Goal: Task Accomplishment & Management: Use online tool/utility

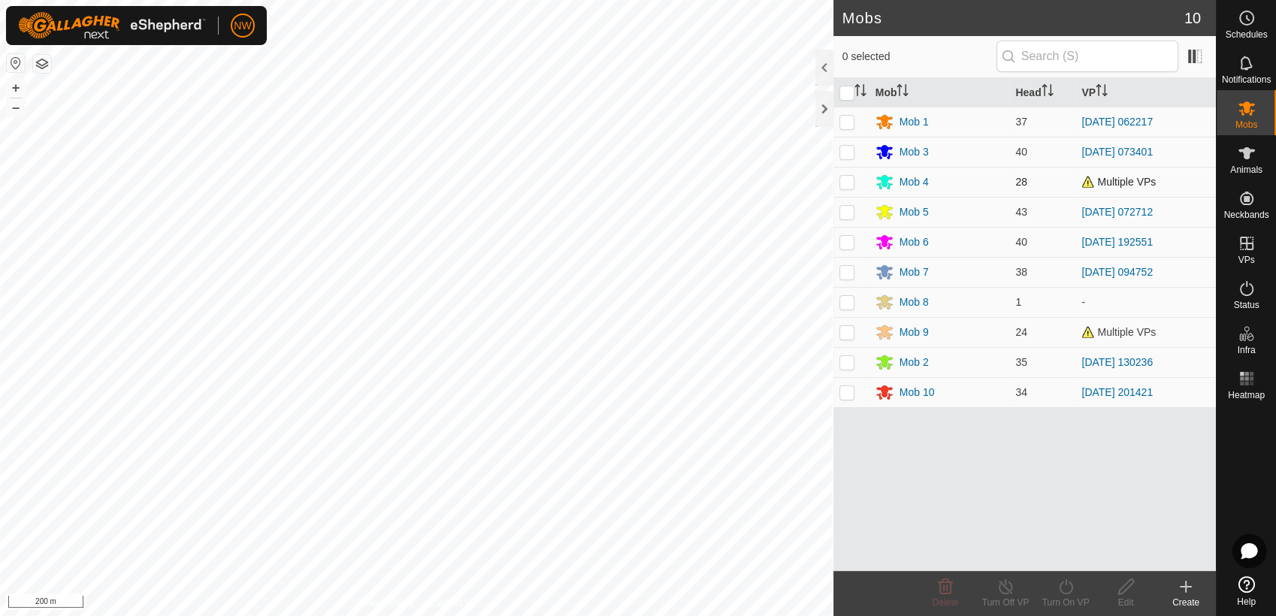
click at [848, 182] on p-checkbox at bounding box center [846, 182] width 15 height 12
checkbox input "true"
click at [1068, 586] on icon at bounding box center [1066, 587] width 19 height 18
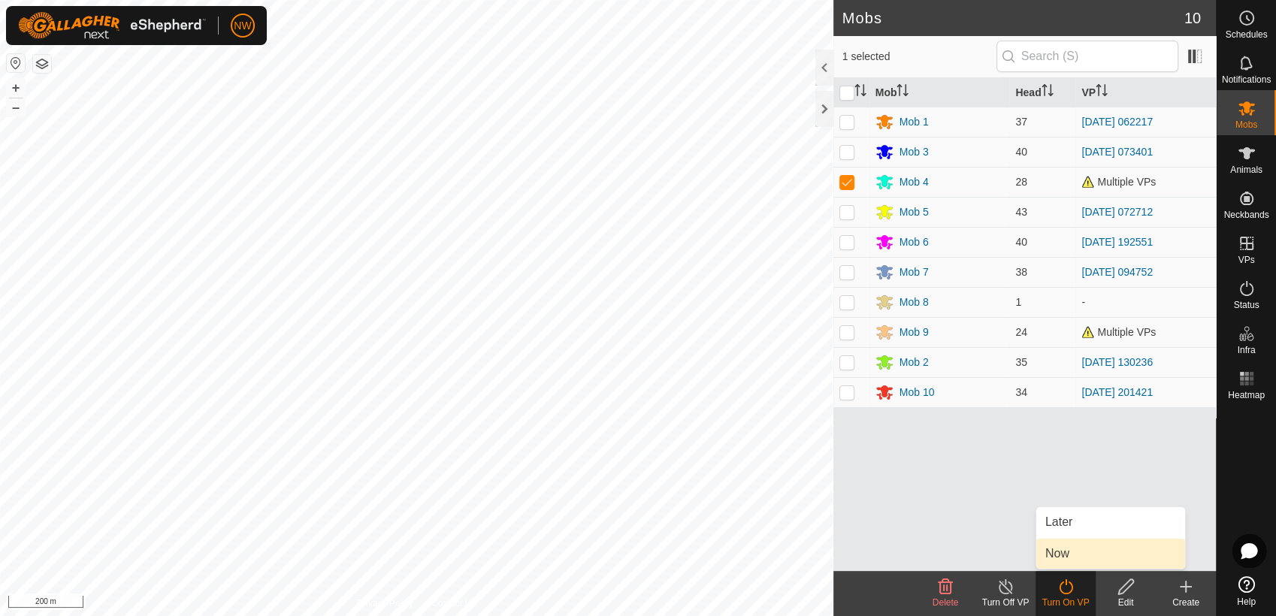
click at [1065, 554] on link "Now" at bounding box center [1110, 554] width 149 height 30
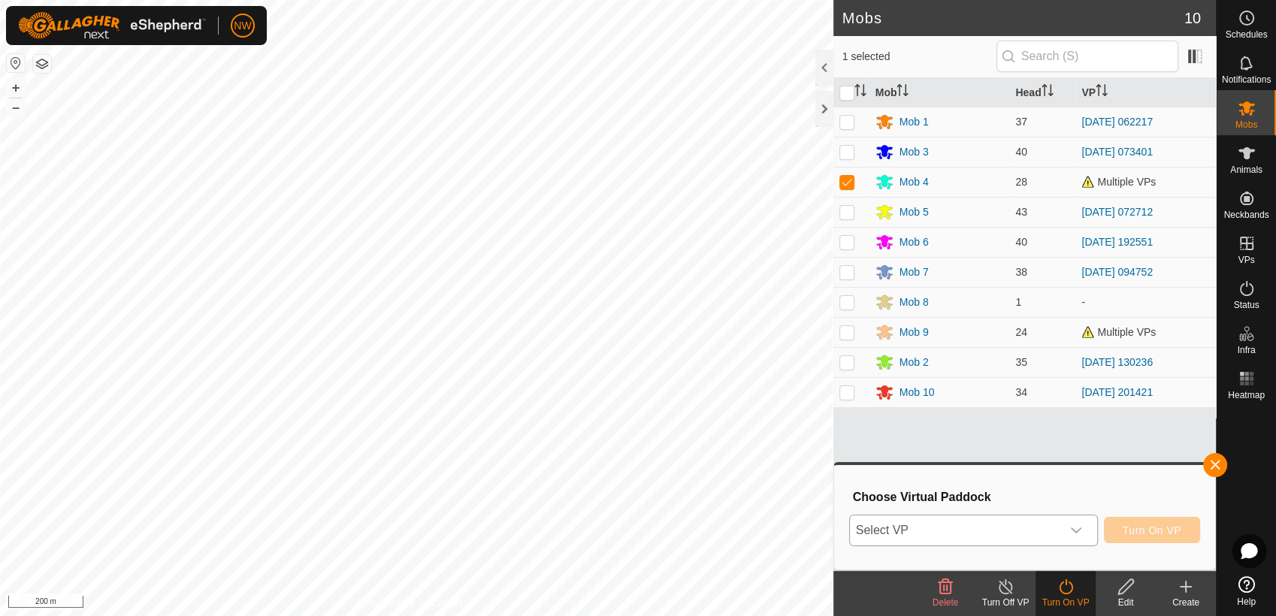
click at [1082, 530] on icon "dropdown trigger" at bounding box center [1076, 531] width 12 height 12
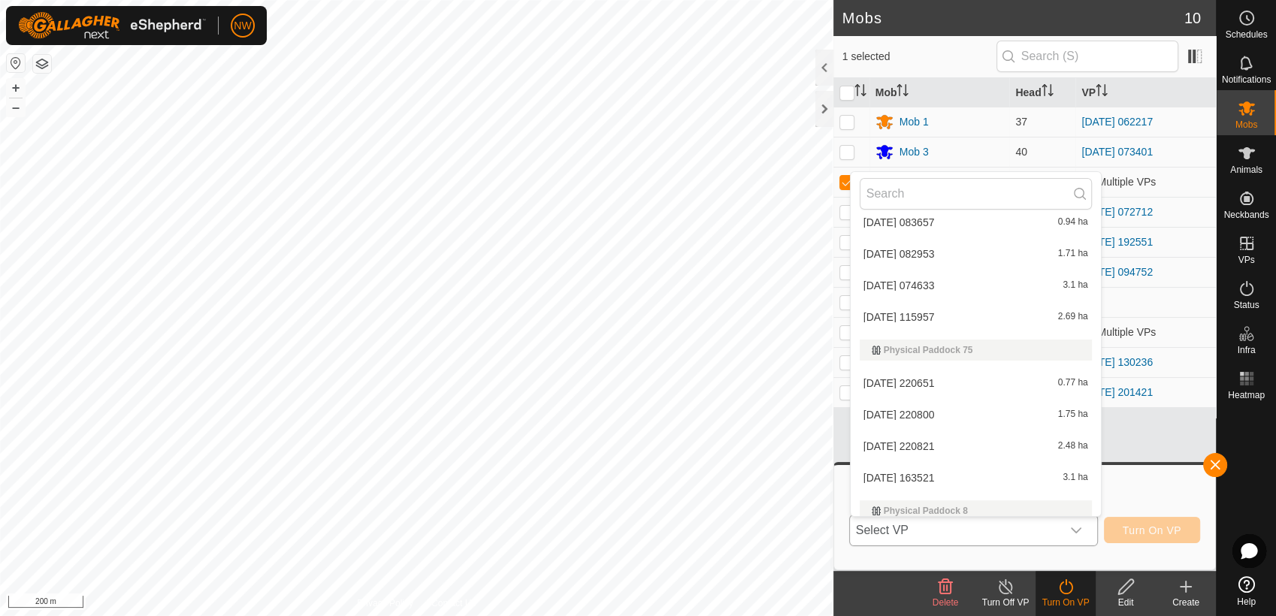
scroll to position [16129, 0]
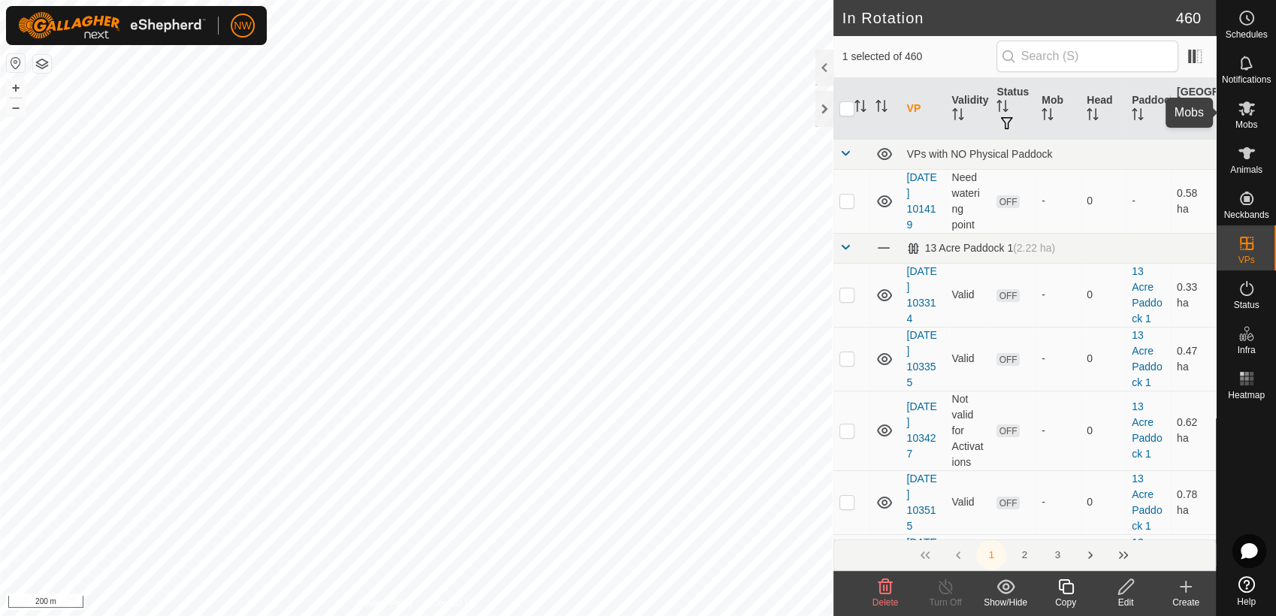
click at [1251, 114] on icon at bounding box center [1247, 108] width 18 height 18
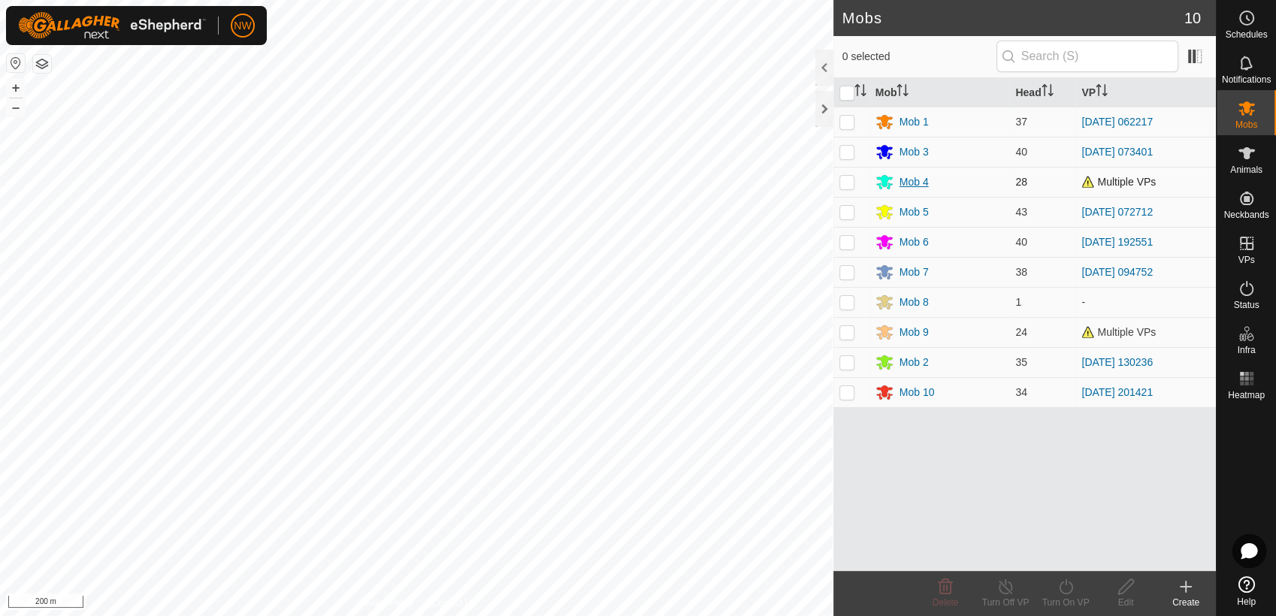
click at [912, 180] on div "Mob 4" at bounding box center [914, 182] width 29 height 16
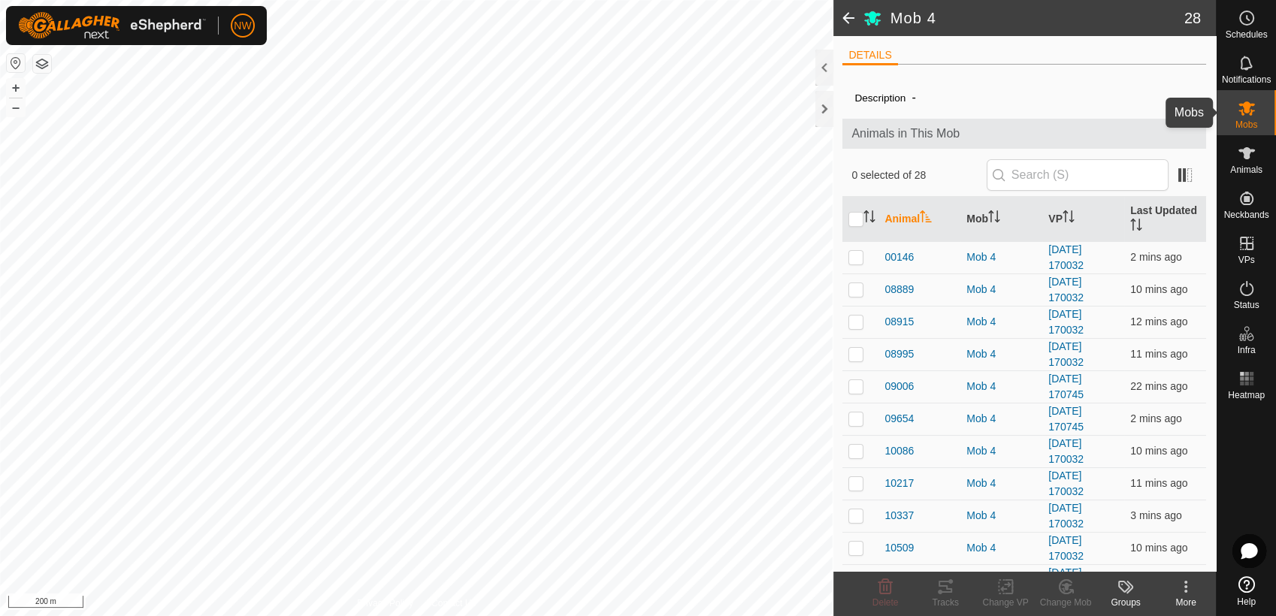
click at [1244, 103] on icon at bounding box center [1246, 108] width 17 height 14
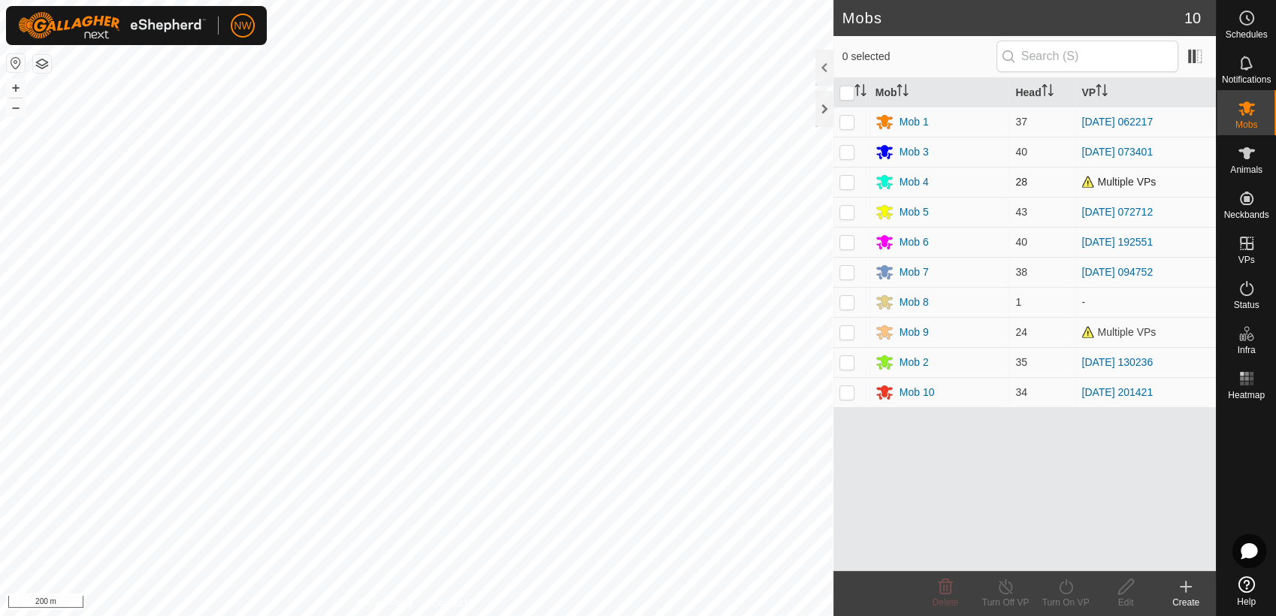
click at [844, 185] on p-checkbox at bounding box center [846, 182] width 15 height 12
checkbox input "true"
click at [1062, 585] on icon at bounding box center [1066, 587] width 19 height 18
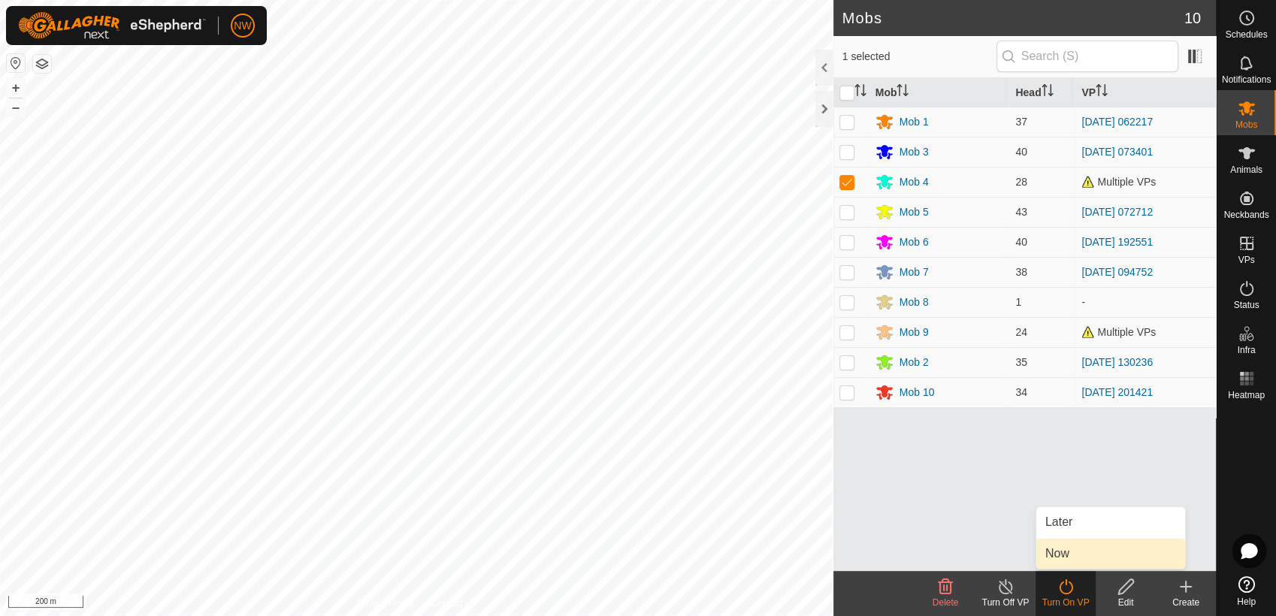
click at [1064, 554] on link "Now" at bounding box center [1110, 554] width 149 height 30
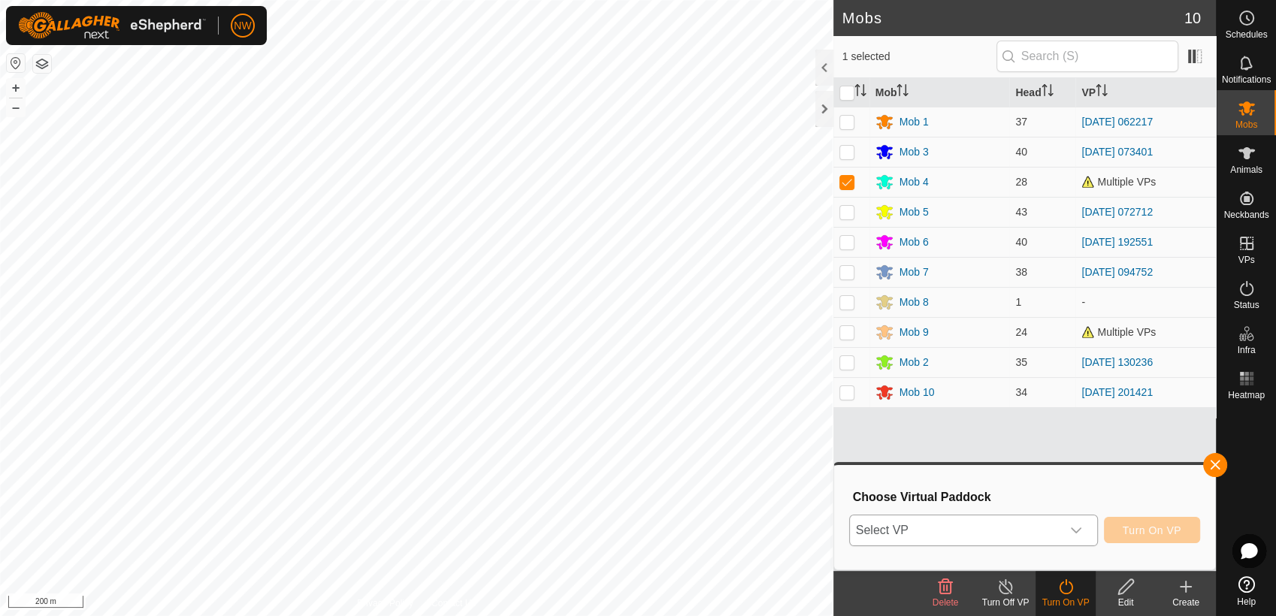
click at [1076, 532] on icon "dropdown trigger" at bounding box center [1076, 531] width 12 height 12
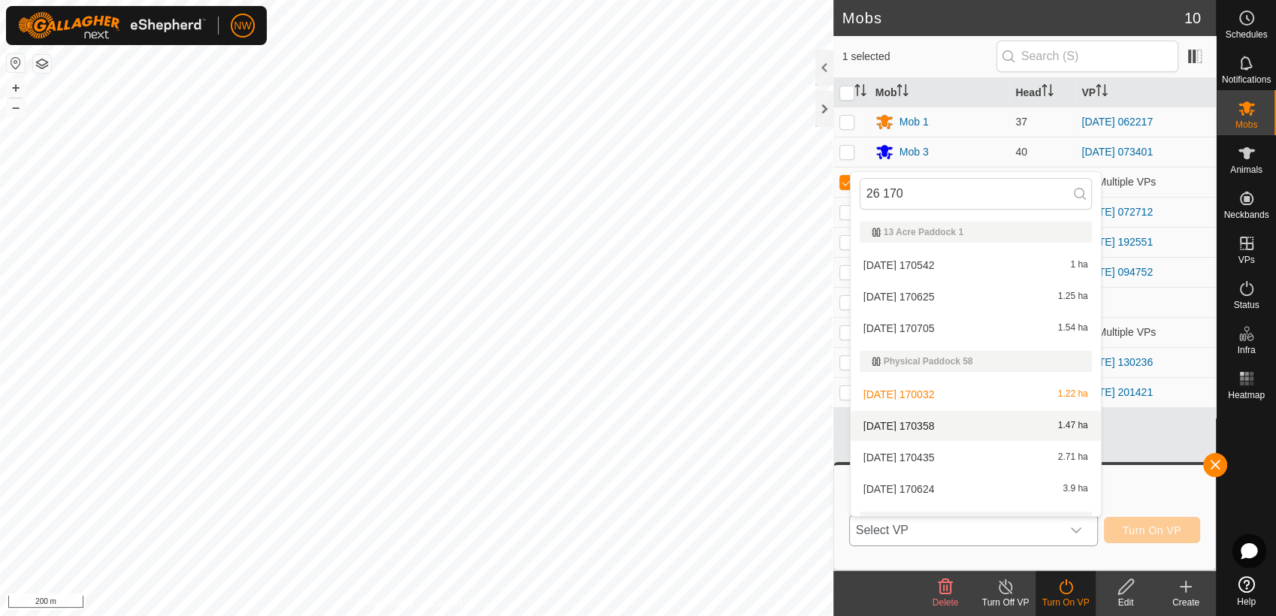
type input "26 170"
click at [925, 419] on li "[DATE] 170358 1.47 ha" at bounding box center [976, 426] width 250 height 30
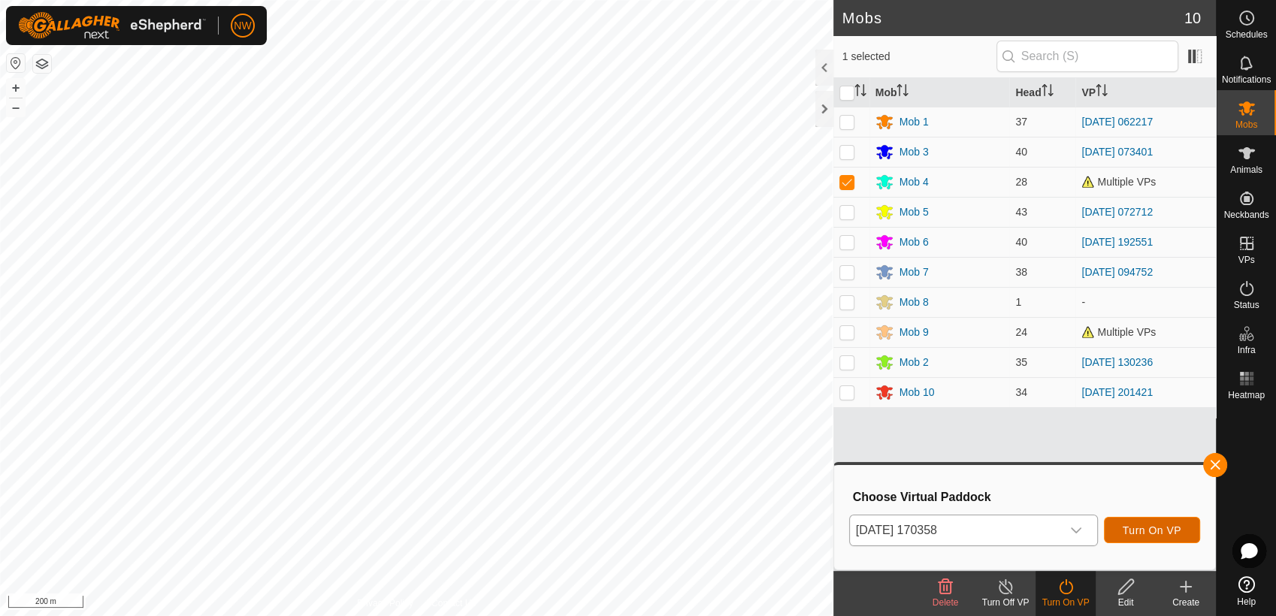
click at [1143, 526] on span "Turn On VP" at bounding box center [1152, 531] width 59 height 12
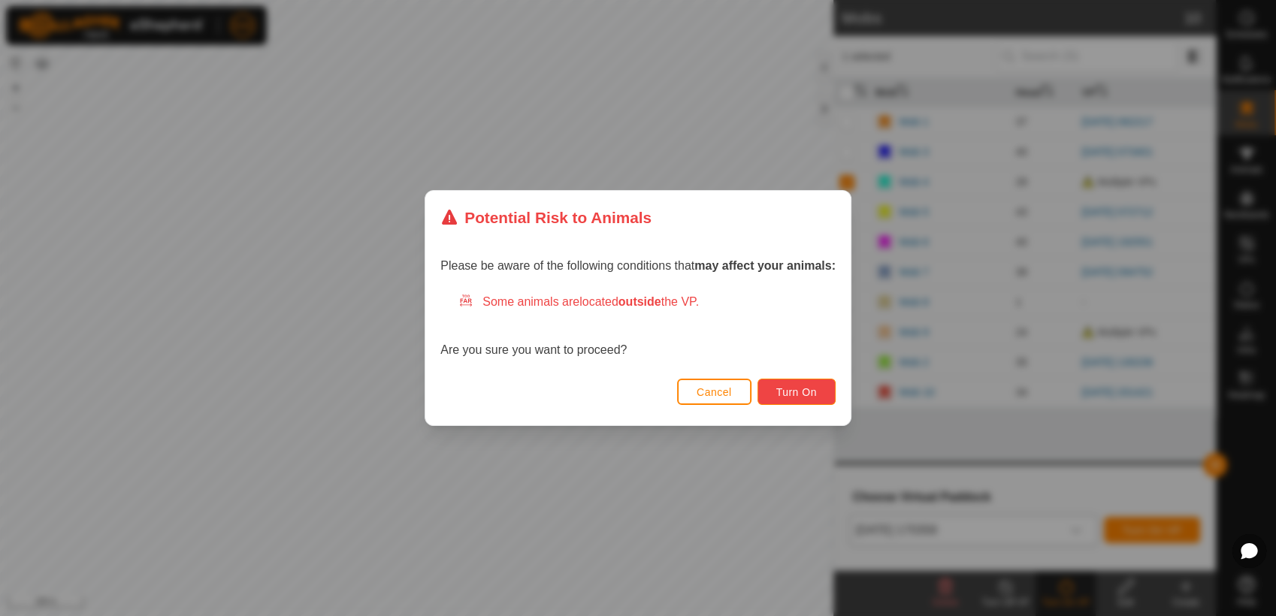
click at [808, 392] on span "Turn On" at bounding box center [796, 392] width 41 height 12
